Goal: Transaction & Acquisition: Book appointment/travel/reservation

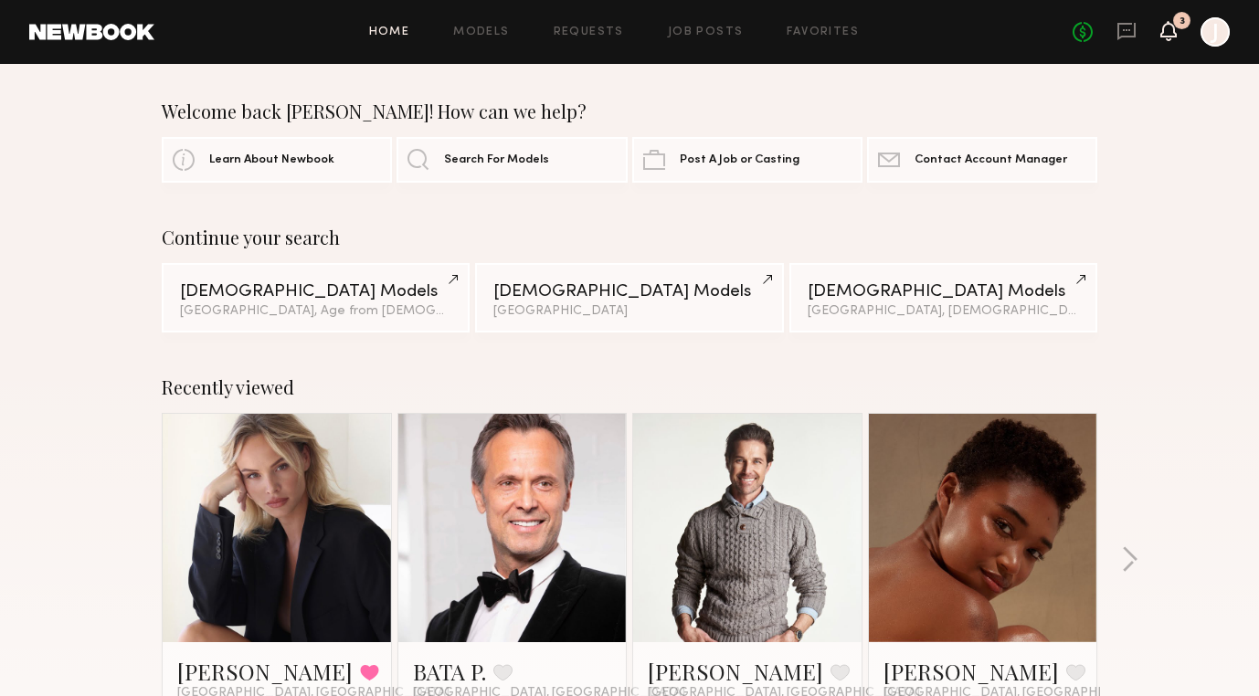
click at [1166, 27] on icon at bounding box center [1168, 30] width 15 height 13
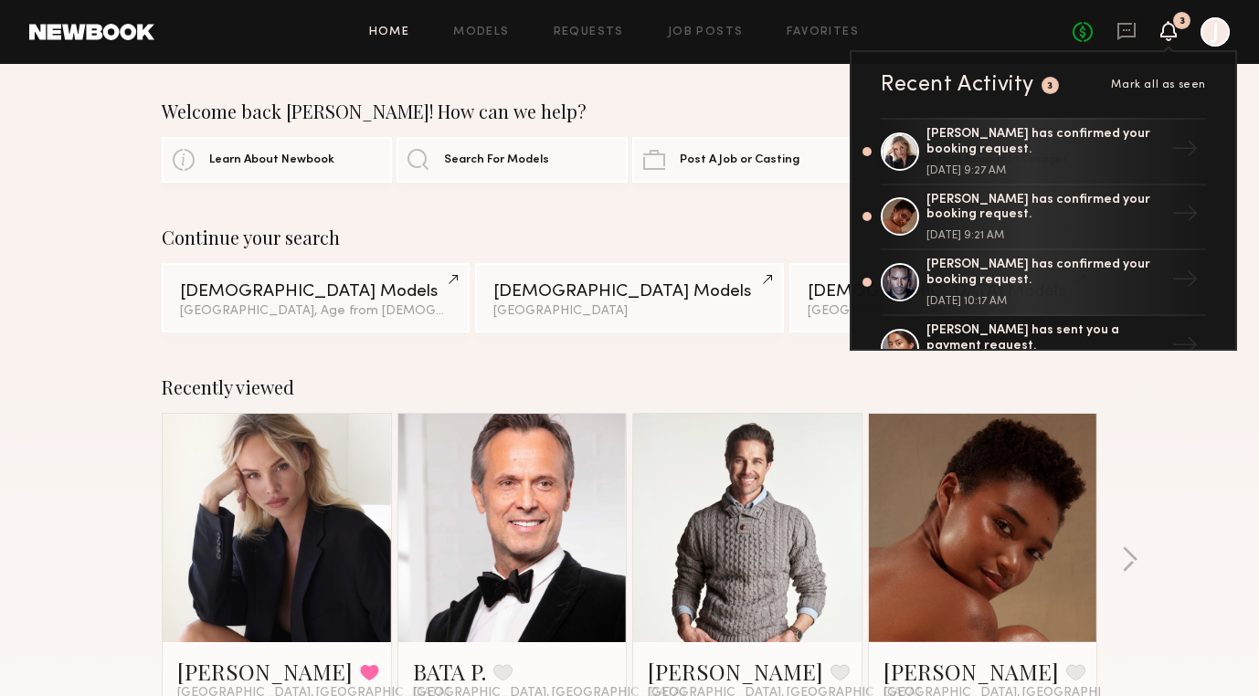
click at [966, 567] on link at bounding box center [982, 528] width 111 height 228
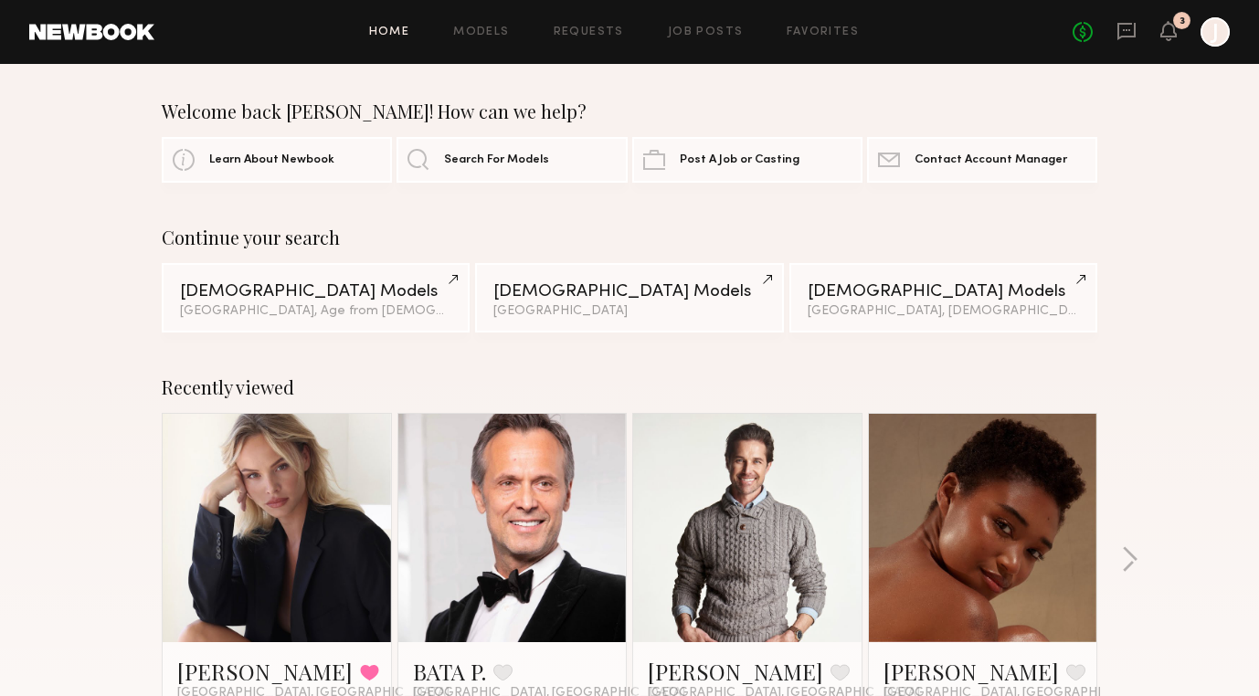
click at [539, 540] on link at bounding box center [512, 528] width 111 height 228
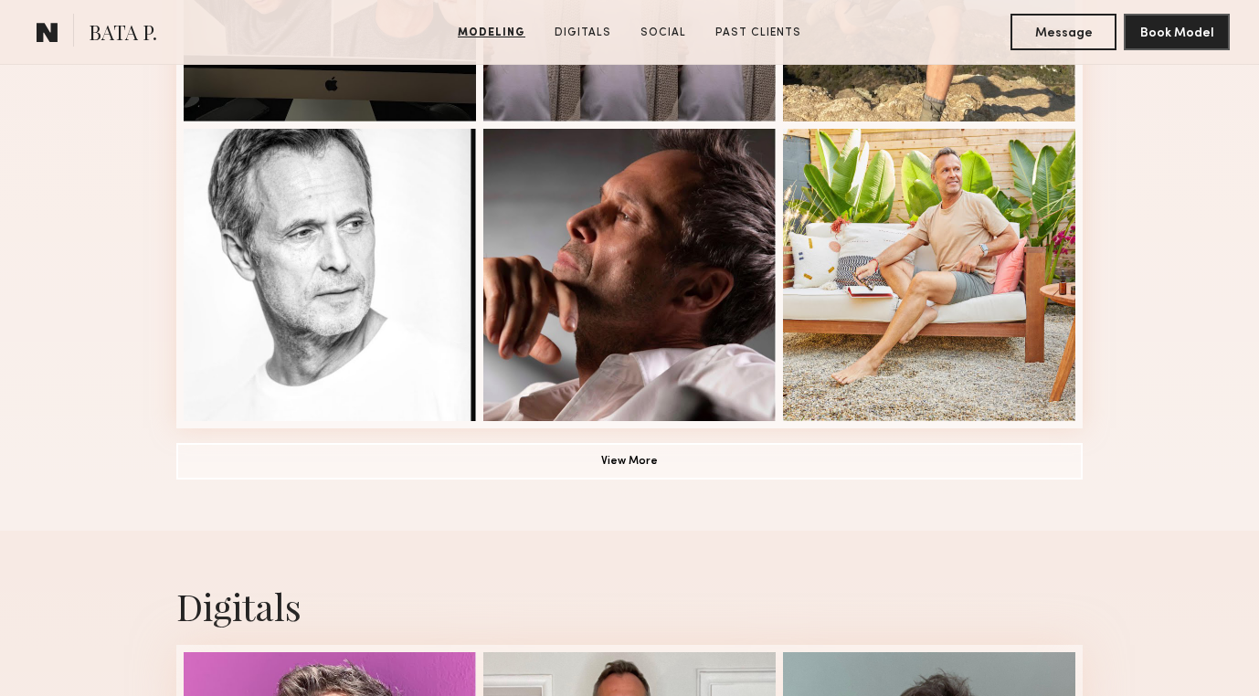
scroll to position [1324, 0]
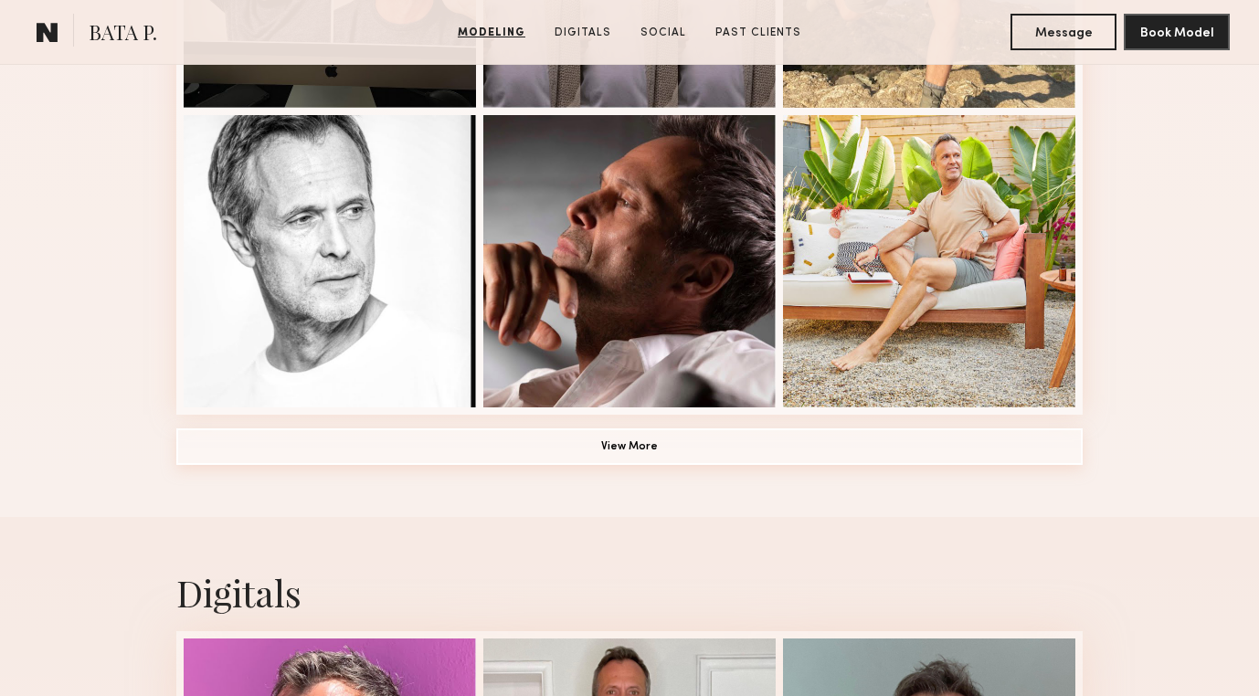
click at [572, 455] on button "View More" at bounding box center [629, 447] width 906 height 37
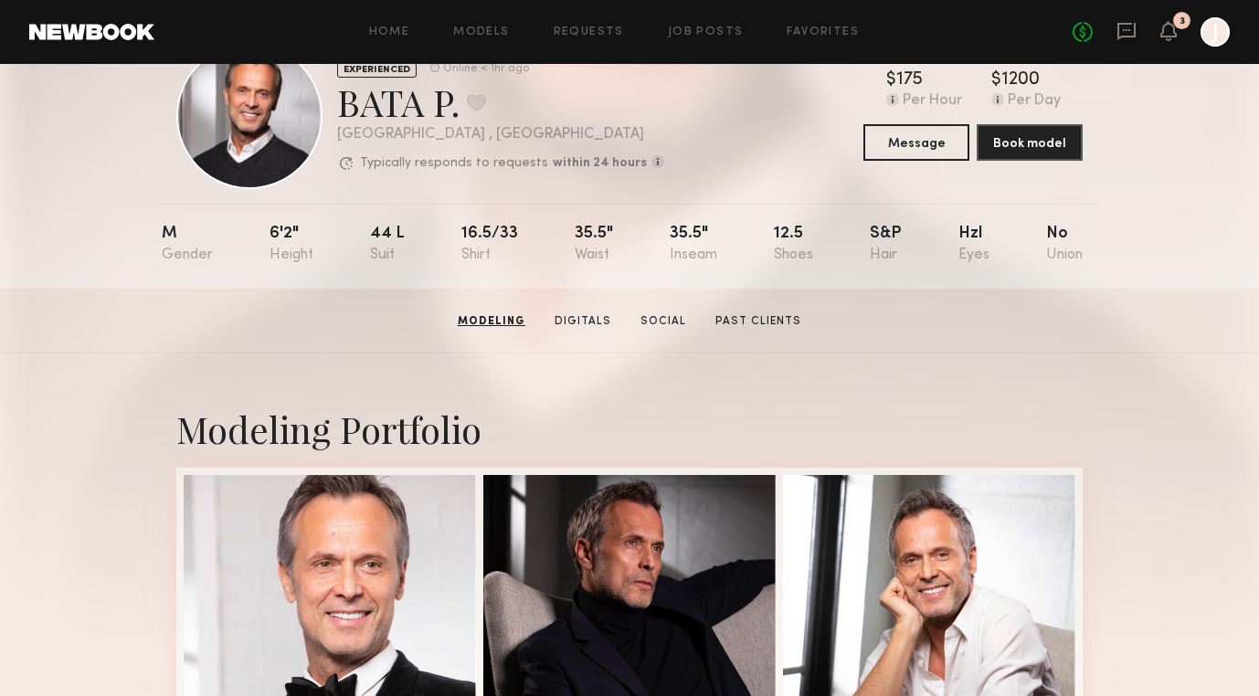
scroll to position [0, 0]
